Goal: Task Accomplishment & Management: Complete application form

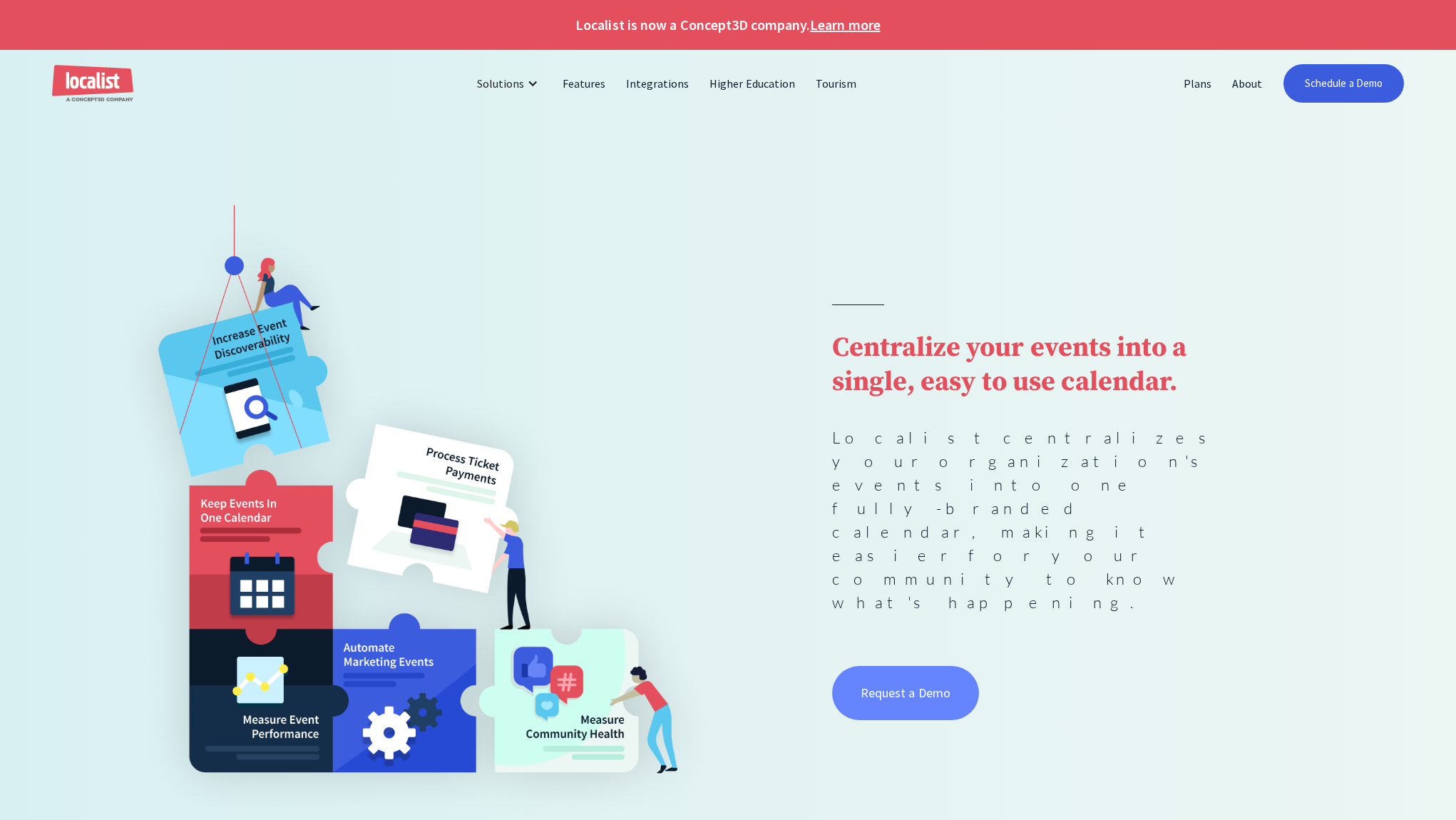
click at [905, 666] on link "Request a Demo" at bounding box center [905, 693] width 147 height 54
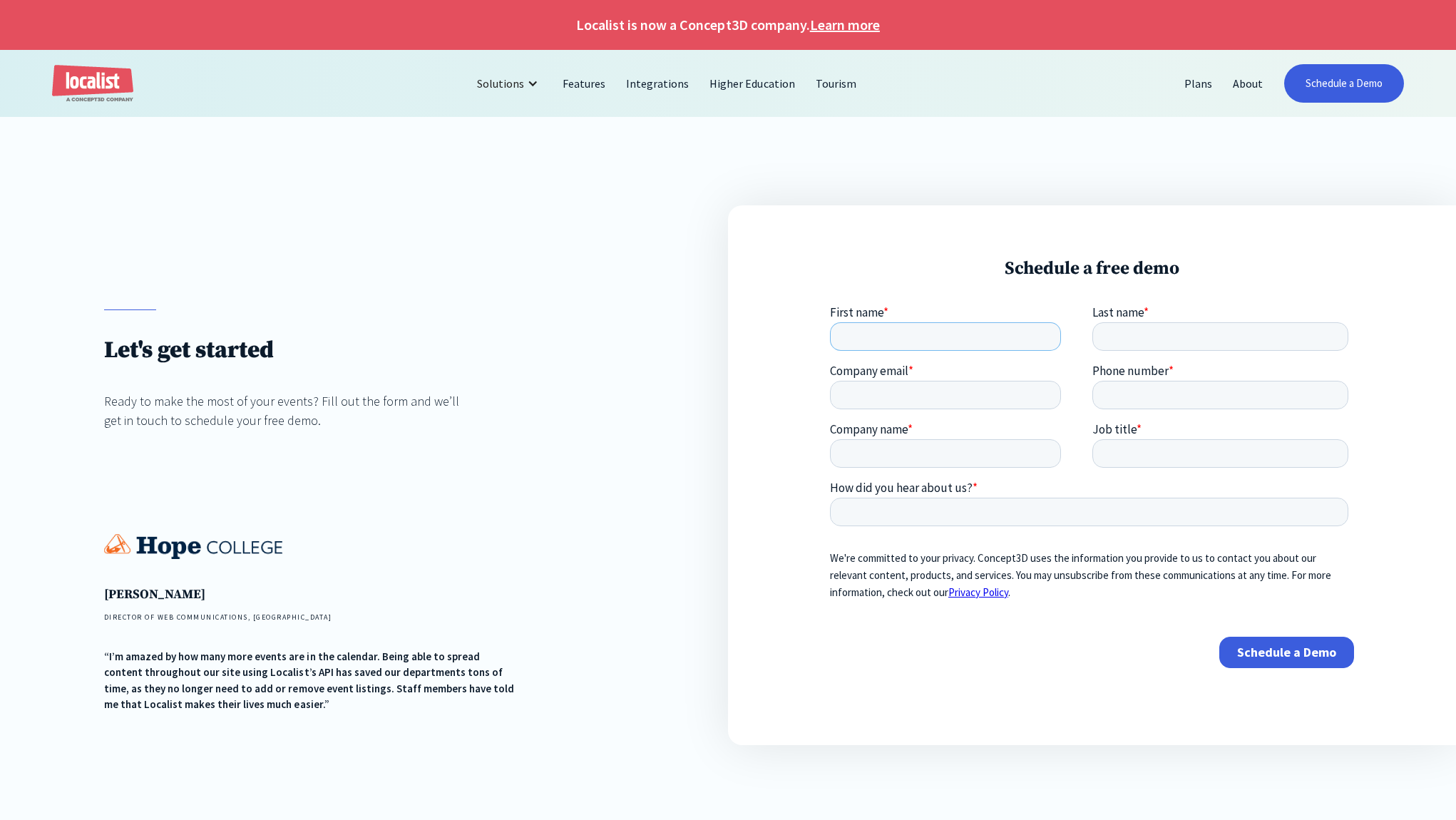
click at [893, 331] on input "First name *" at bounding box center [944, 337] width 231 height 29
type input "Justin"
type input "Morgan"
type input "justin.morgan@ucsf.edu"
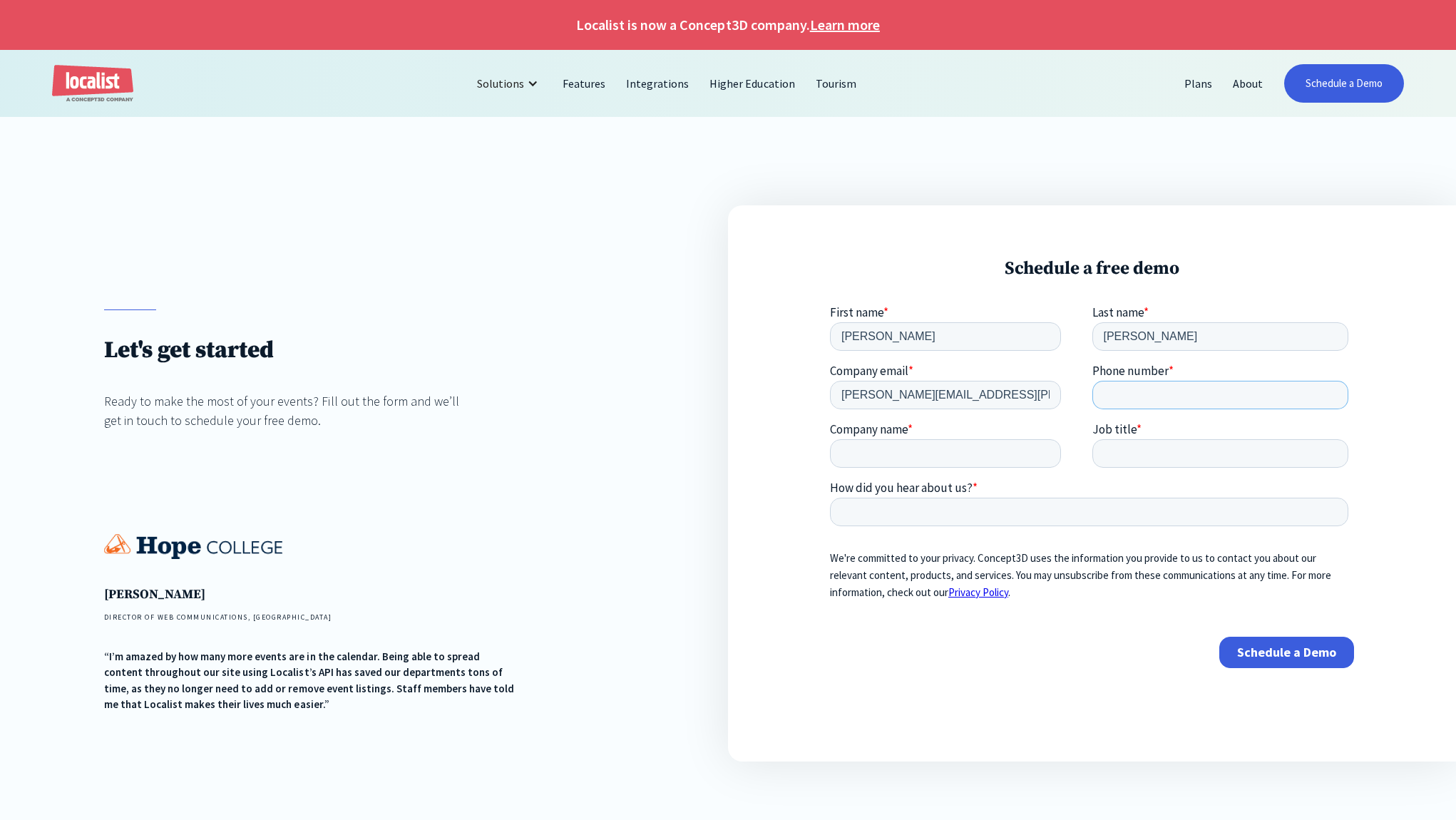
click at [1122, 390] on input "Phone number *" at bounding box center [1219, 396] width 256 height 29
paste input "415.353.9121"
type input "415.353.9121"
click at [927, 459] on input "Company name *" at bounding box center [944, 454] width 231 height 29
type input "UCSF"
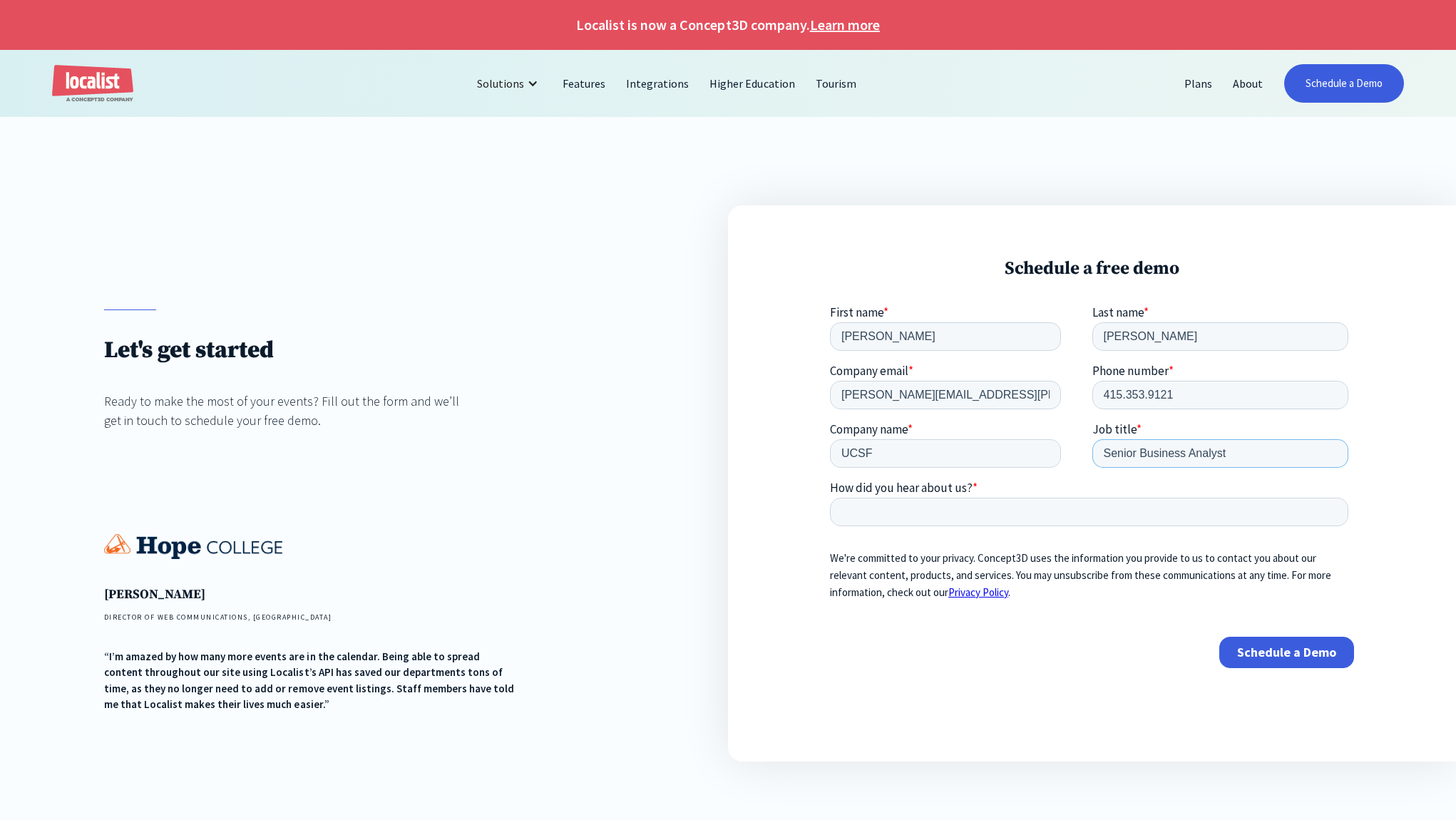
click at [1190, 450] on input "Senior Business Analyst" at bounding box center [1219, 454] width 256 height 29
type input "Senior Business Systems Analyst"
click at [1076, 513] on input "How did you hear about us? *" at bounding box center [1088, 513] width 518 height 29
drag, startPoint x: 952, startPoint y: 511, endPoint x: 913, endPoint y: 513, distance: 39.1
click at [913, 513] on input "UCSF has an account but I'm not able to find the contact" at bounding box center [1088, 513] width 518 height 29
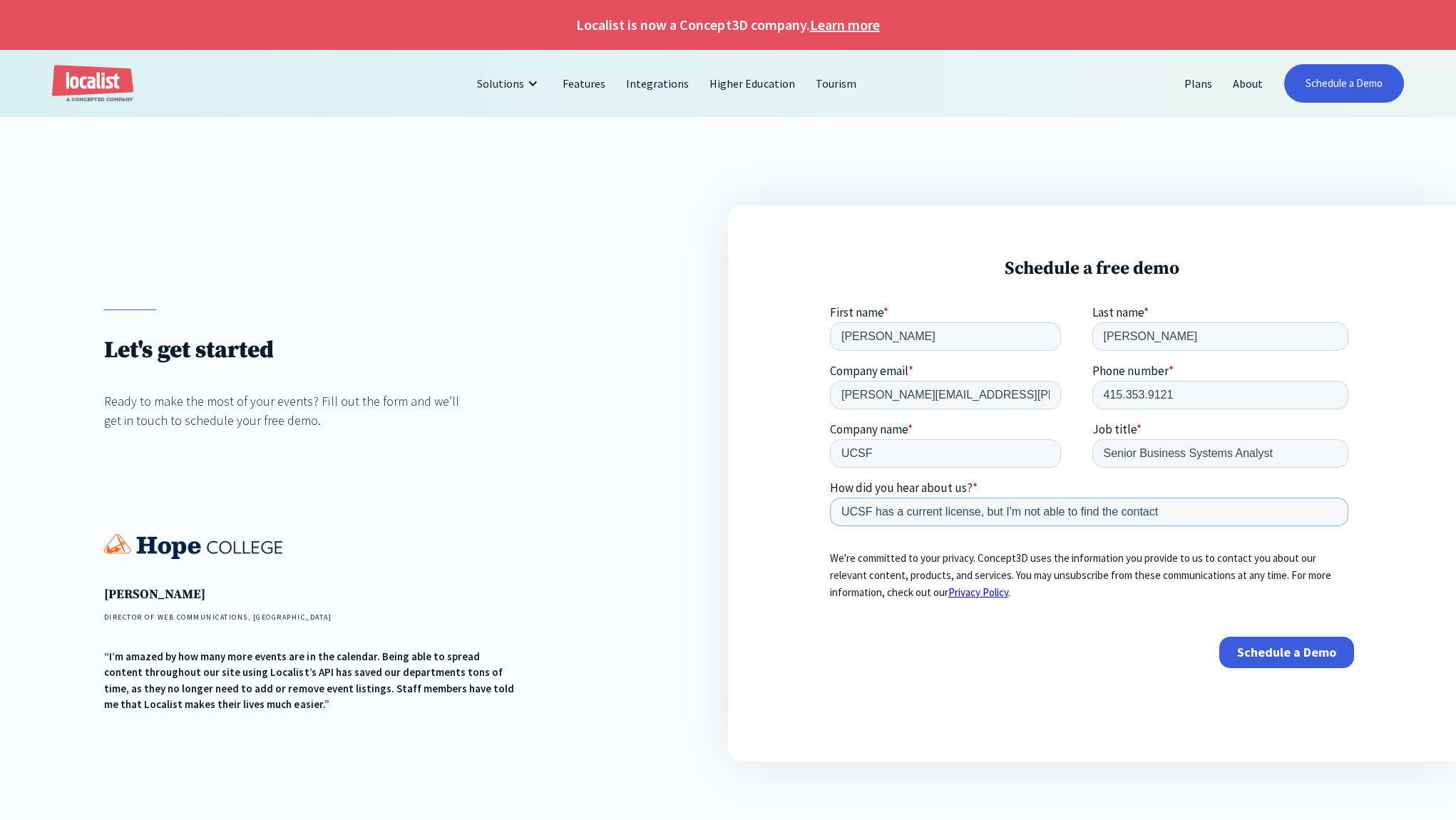
click at [1125, 515] on input "UCSF has a current license, but I'm not able to find the contact" at bounding box center [1088, 513] width 518 height 29
click at [1202, 517] on input "UCSF has a current license, but I'm not able to find the UCSF contact" at bounding box center [1088, 513] width 518 height 29
type input "UCSF has a current license, but I'm not able to find the UCSF contact."
click at [1271, 656] on input "Schedule a Demo" at bounding box center [1286, 652] width 134 height 32
